Goal: Information Seeking & Learning: Learn about a topic

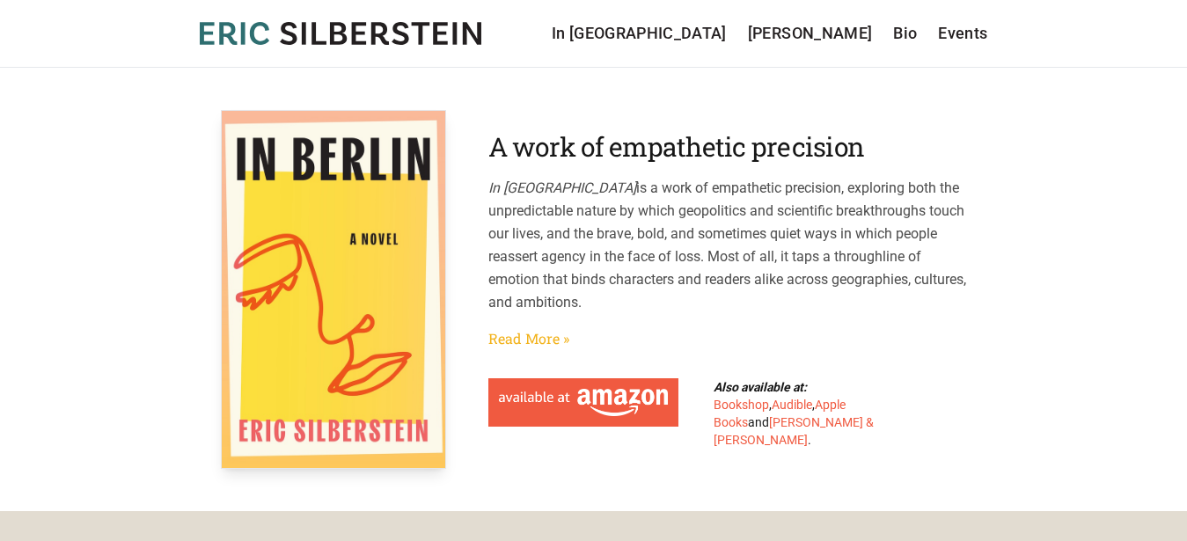
click at [544, 343] on link "Read More »" at bounding box center [528, 338] width 81 height 21
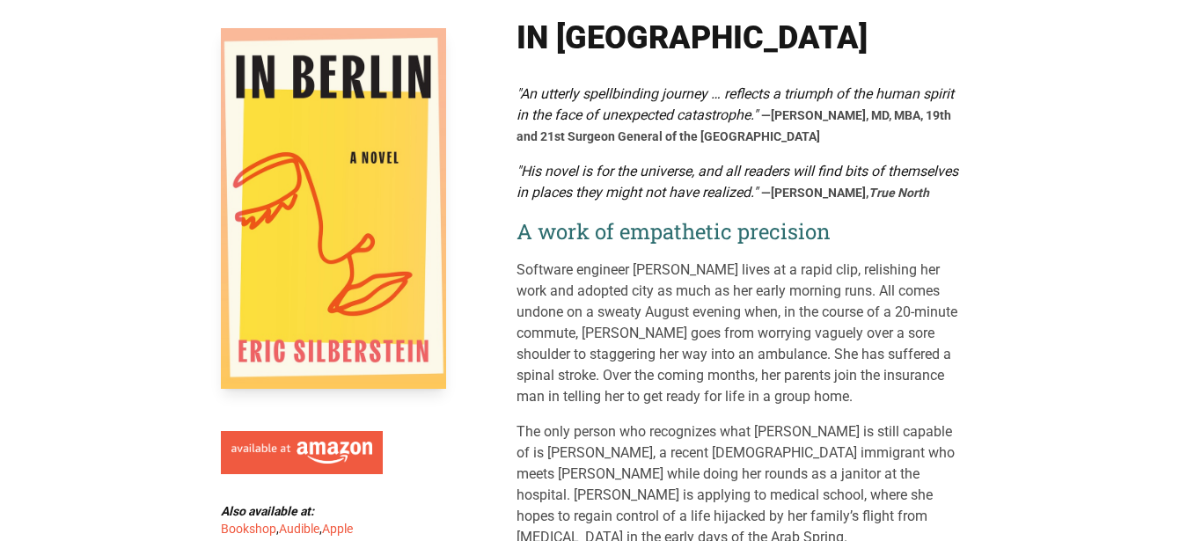
scroll to position [180, 0]
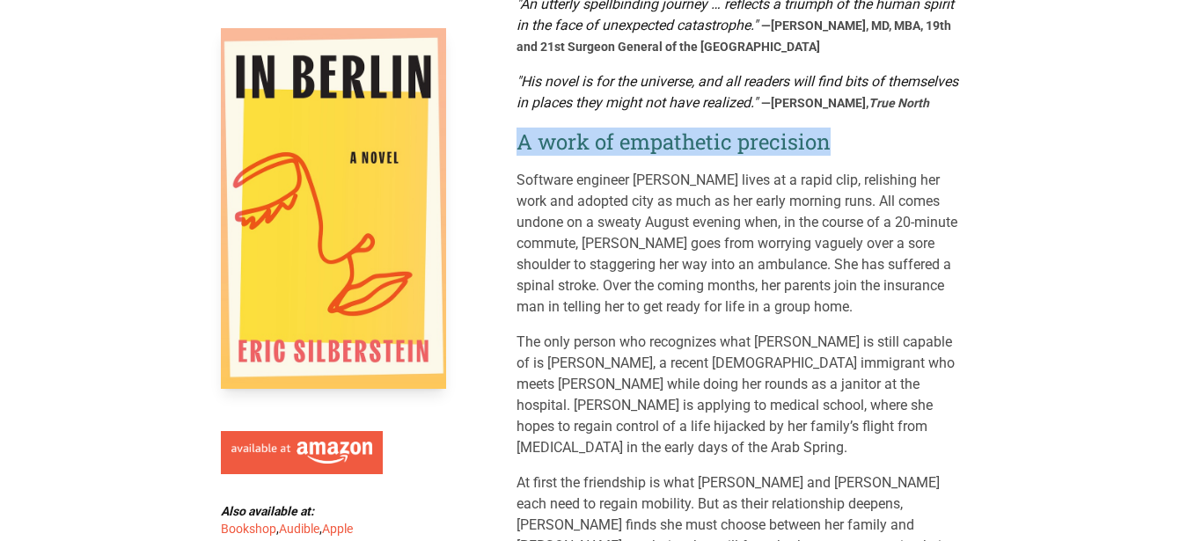
drag, startPoint x: 518, startPoint y: 140, endPoint x: 837, endPoint y: 151, distance: 318.8
click at [837, 151] on h2 "A work of empathetic precision" at bounding box center [742, 142] width 451 height 28
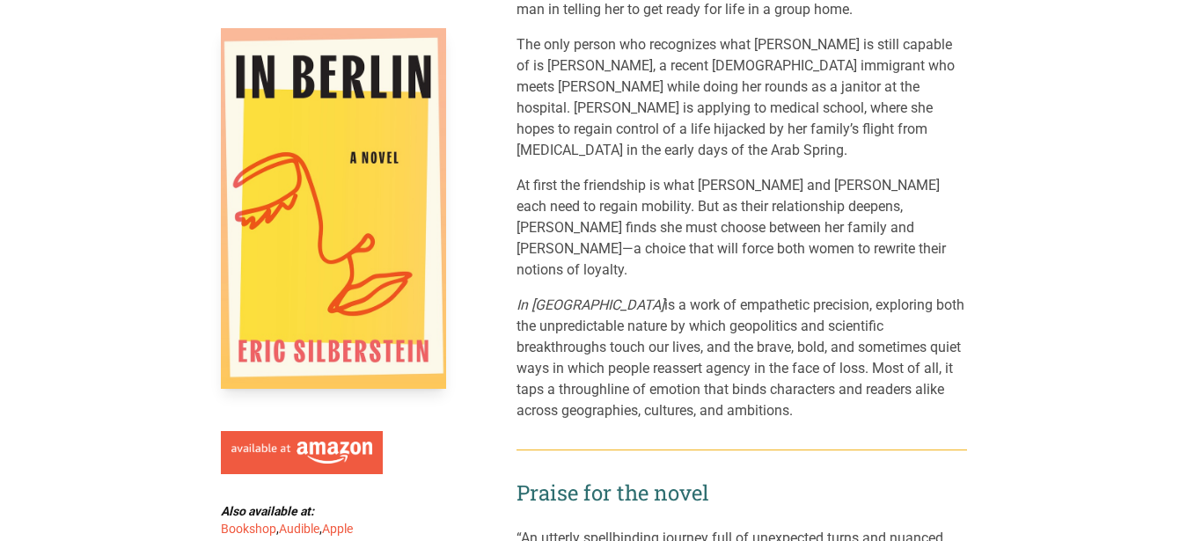
scroll to position [0, 0]
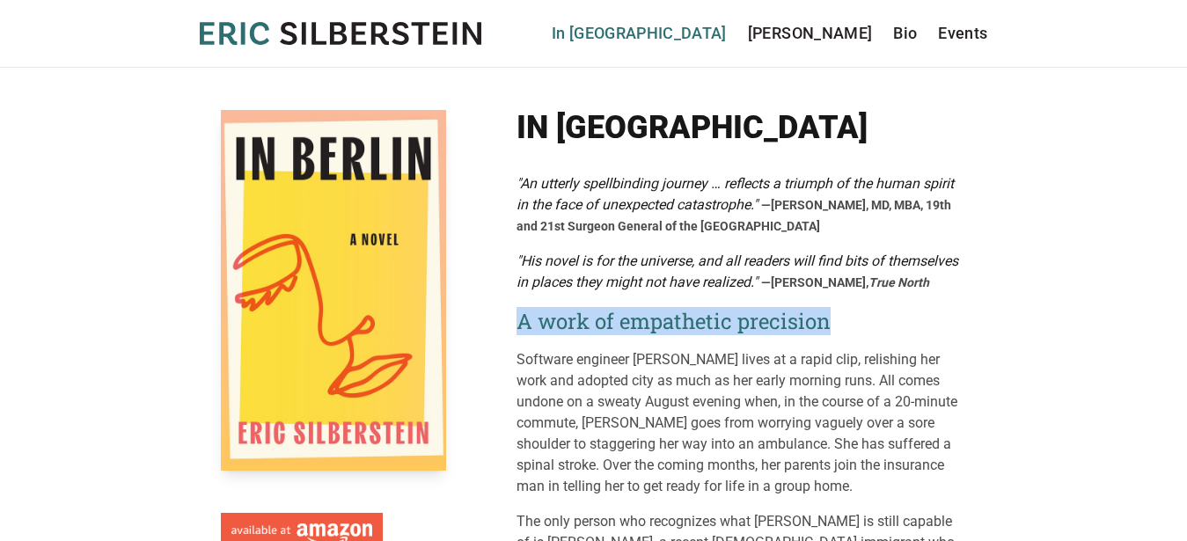
click at [727, 30] on link "In [GEOGRAPHIC_DATA]" at bounding box center [639, 33] width 175 height 25
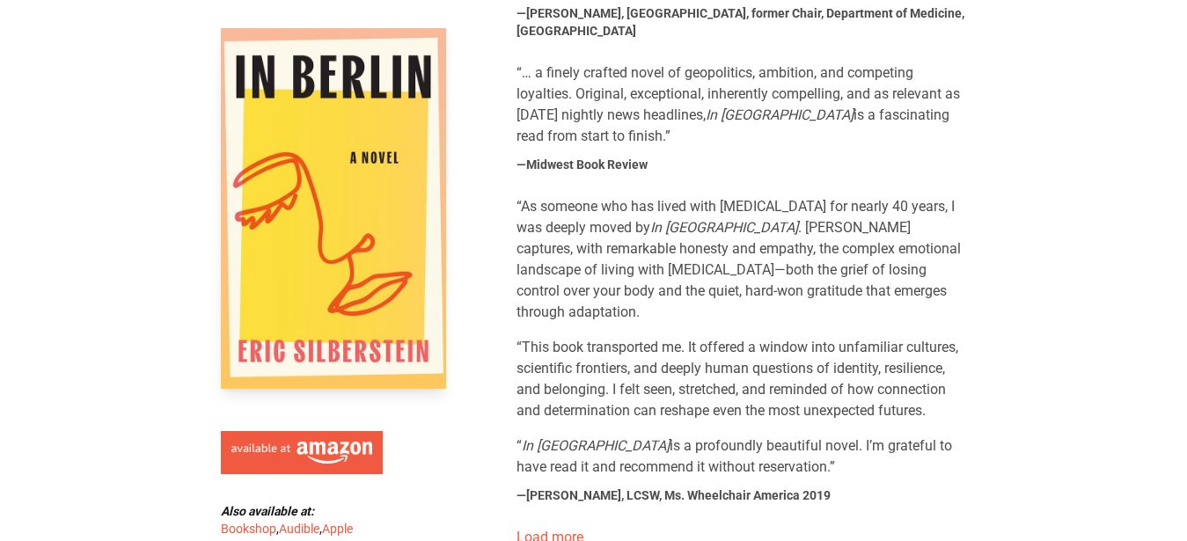
scroll to position [1526, 0]
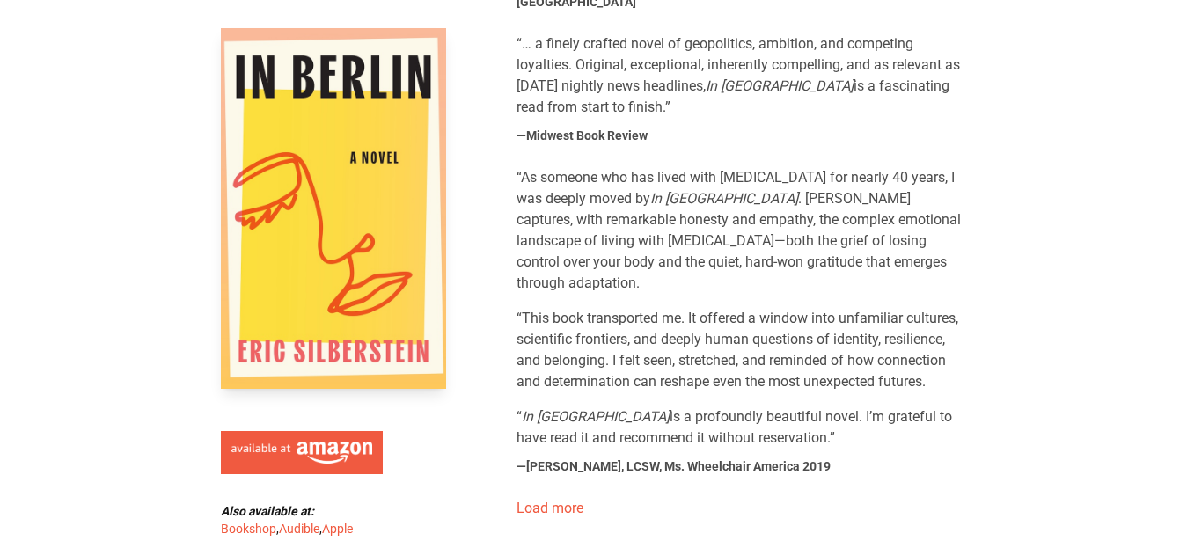
drag, startPoint x: 517, startPoint y: 117, endPoint x: 799, endPoint y: 354, distance: 367.9
click at [799, 354] on blockquote "“As someone who has lived with [MEDICAL_DATA] for nearly 40 years, I was deeply…" at bounding box center [742, 308] width 451 height 282
copy blockquote "“As someone who has lived with [MEDICAL_DATA] for nearly 40 years, I was deeply…"
click at [521, 458] on cite "—[PERSON_NAME], LCSW, Ms. Wheelchair America 2019" at bounding box center [674, 467] width 314 height 18
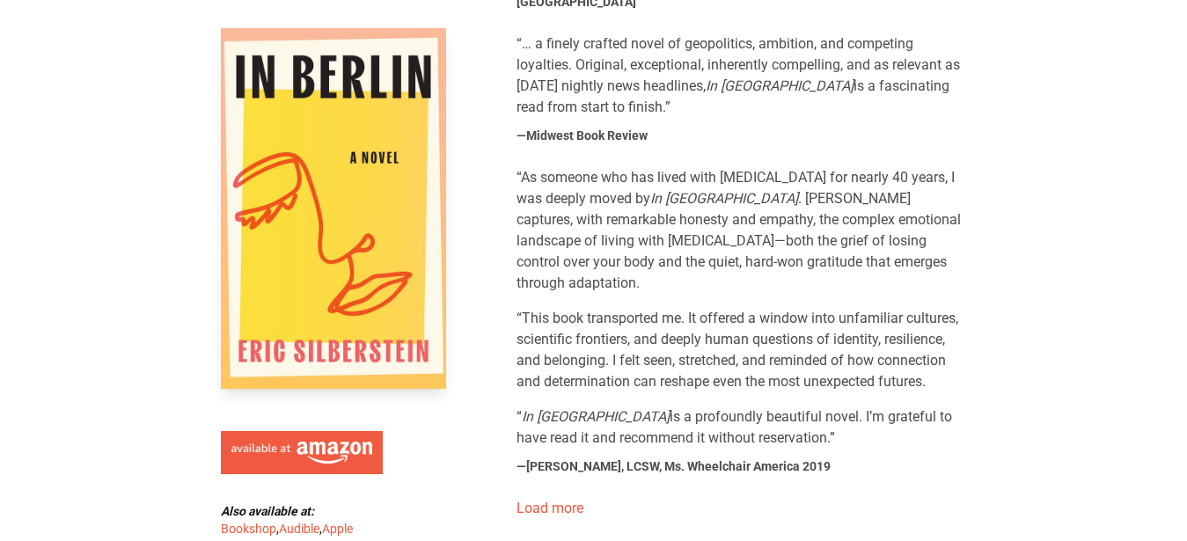
drag, startPoint x: 525, startPoint y: 387, endPoint x: 795, endPoint y: 383, distance: 270.2
click at [795, 383] on div "“As someone who has lived with [MEDICAL_DATA] for nearly 40 years, I was deeply…" at bounding box center [742, 322] width 451 height 310
click at [793, 384] on div "“As someone who has lived with [MEDICAL_DATA] for nearly 40 years, I was deeply…" at bounding box center [742, 322] width 451 height 310
drag, startPoint x: 526, startPoint y: 385, endPoint x: 790, endPoint y: 384, distance: 264.0
click at [790, 458] on cite "—[PERSON_NAME], LCSW, Ms. Wheelchair America 2019" at bounding box center [674, 467] width 314 height 18
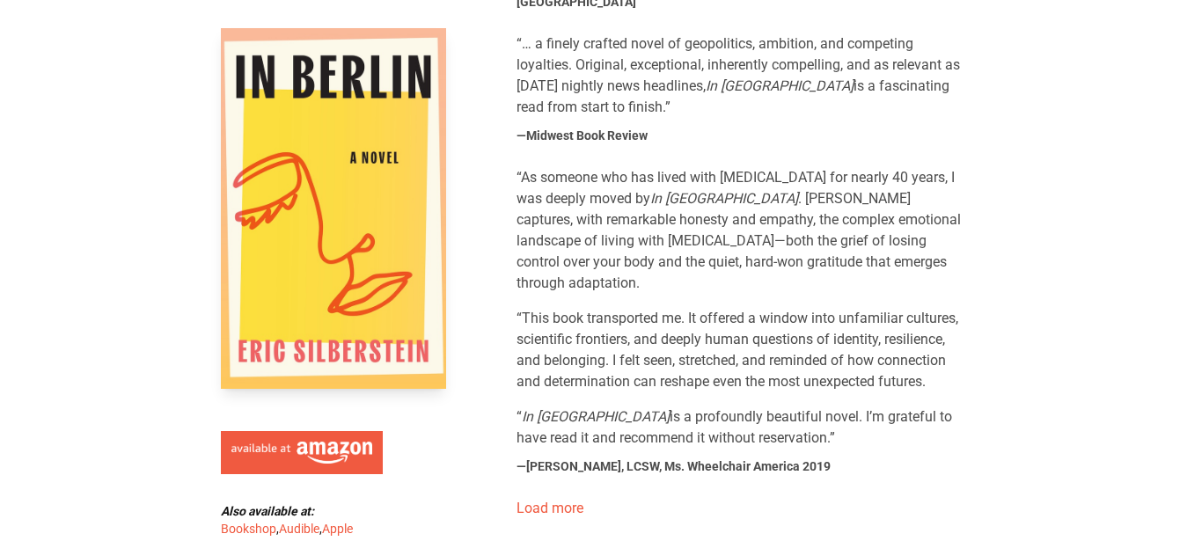
copy cite "[PERSON_NAME], LCSW, Ms. Wheelchair America 2019"
